Goal: Check status

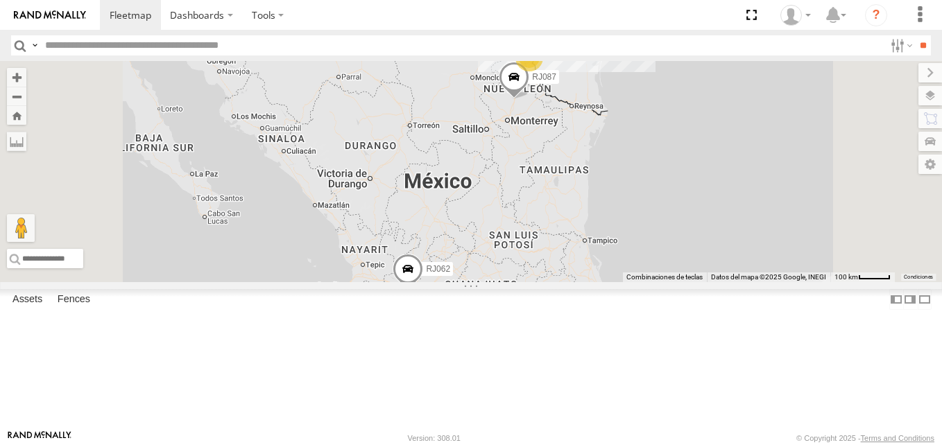
click at [0, 0] on div "RJ087" at bounding box center [0, 0] width 0 height 0
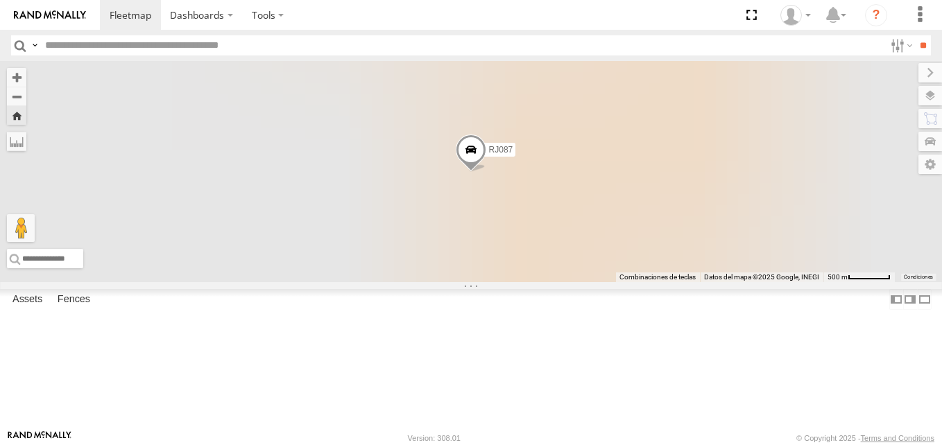
click at [0, 0] on div "RJ087" at bounding box center [0, 0] width 0 height 0
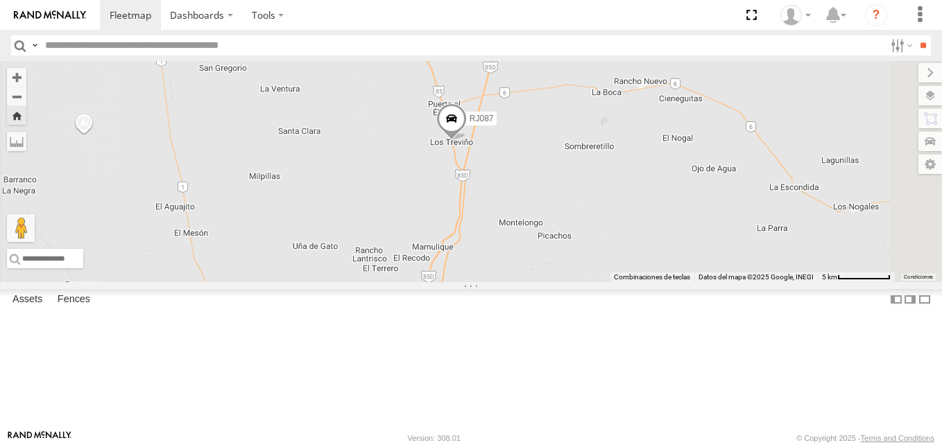
drag, startPoint x: 687, startPoint y: 222, endPoint x: 685, endPoint y: 270, distance: 48.6
click at [685, 270] on div "RJ087" at bounding box center [471, 171] width 942 height 221
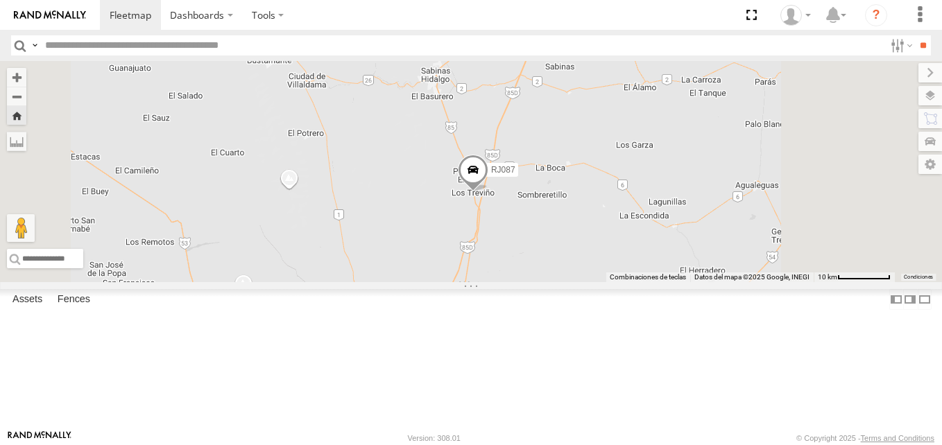
drag, startPoint x: 738, startPoint y: 244, endPoint x: 728, endPoint y: 237, distance: 12.5
click at [728, 237] on div "RJ087" at bounding box center [471, 171] width 942 height 221
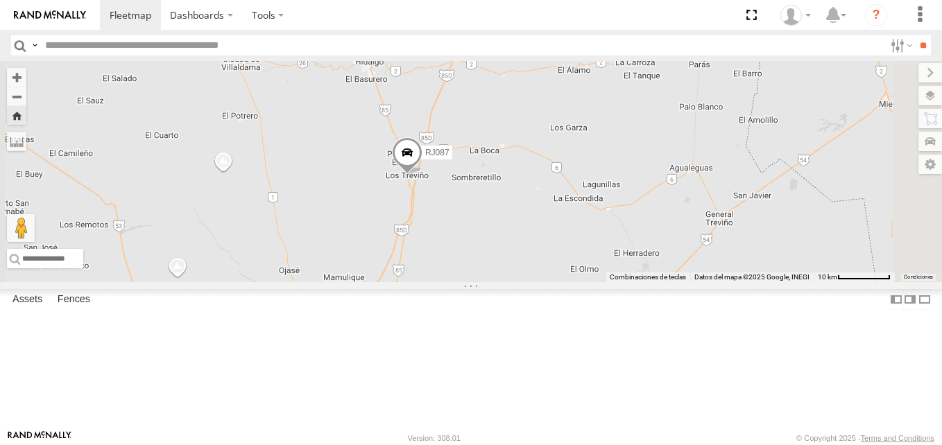
drag, startPoint x: 707, startPoint y: 278, endPoint x: 635, endPoint y: 261, distance: 73.4
click at [635, 261] on div "RJ087" at bounding box center [471, 171] width 942 height 221
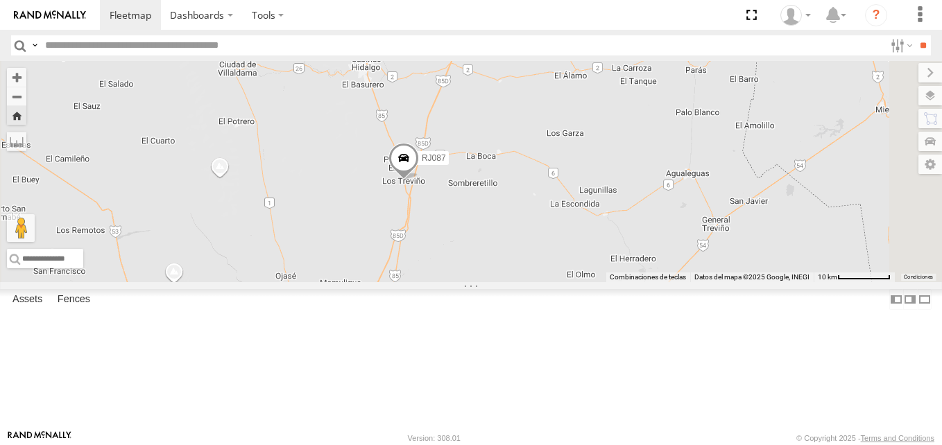
click at [419, 180] on span at bounding box center [403, 161] width 31 height 37
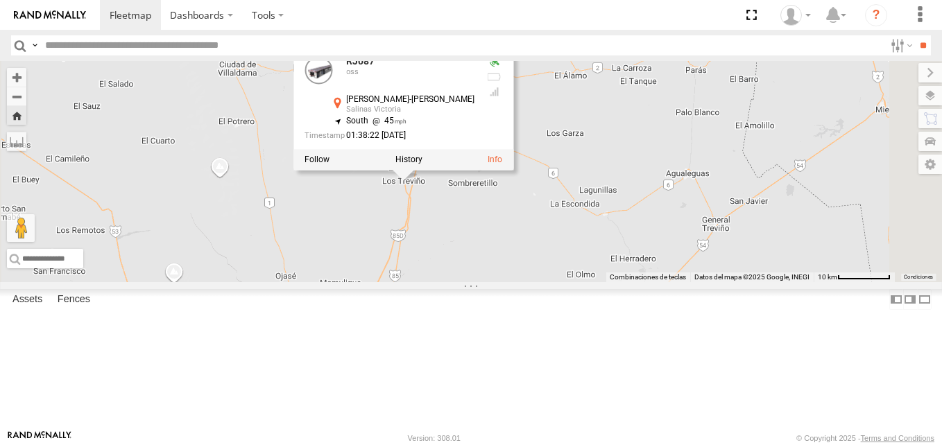
drag, startPoint x: 591, startPoint y: 173, endPoint x: 648, endPoint y: 174, distance: 57.6
click at [513, 149] on div "RJ087 oss [PERSON_NAME]-Sabinas [PERSON_NAME][GEOGRAPHIC_DATA] 26.30081 , -100.…" at bounding box center [403, 97] width 220 height 104
copy div "[PERSON_NAME]"
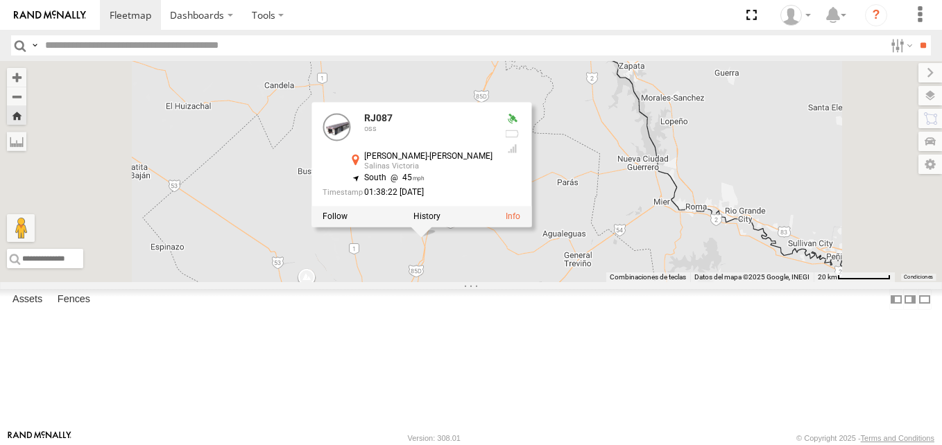
click at [738, 229] on div "RJ087 RJ087 oss [PERSON_NAME]-Sabinas [PERSON_NAME][GEOGRAPHIC_DATA] 26.30081 ,…" at bounding box center [471, 171] width 942 height 221
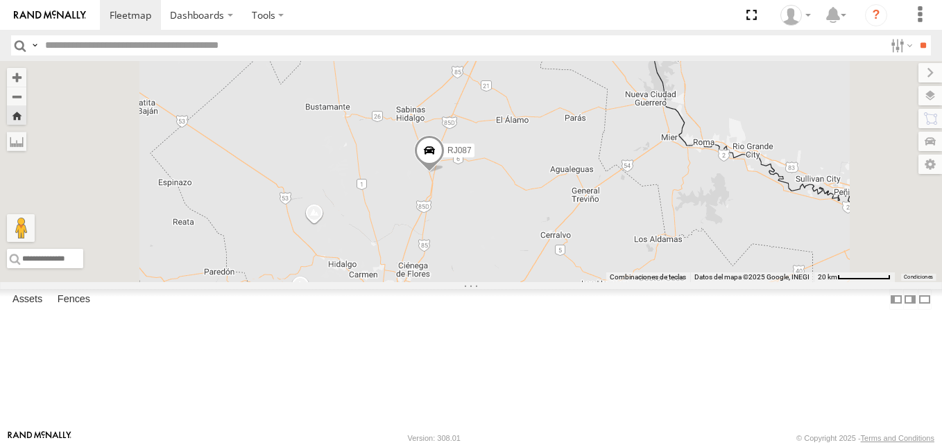
drag, startPoint x: 669, startPoint y: 298, endPoint x: 677, endPoint y: 227, distance: 70.5
click at [677, 227] on div "RJ087" at bounding box center [471, 171] width 942 height 221
